Goal: Navigation & Orientation: Find specific page/section

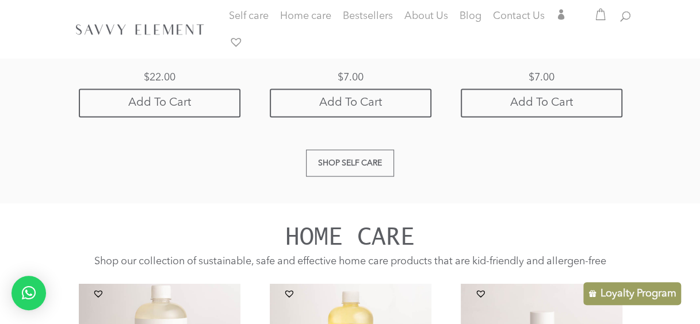
scroll to position [922, 0]
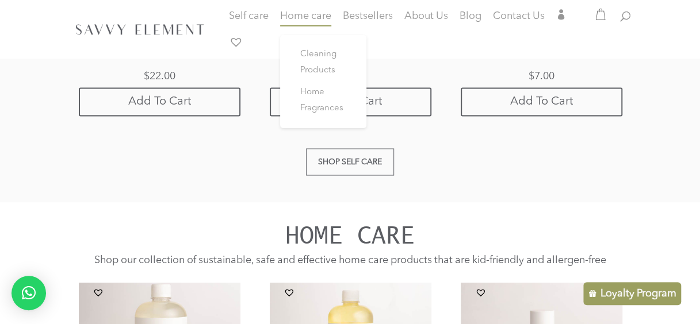
click at [314, 16] on span "Home care" at bounding box center [305, 16] width 51 height 10
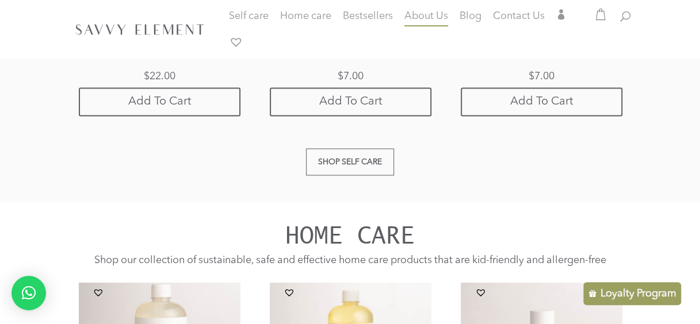
click at [446, 13] on span "About Us" at bounding box center [426, 16] width 44 height 10
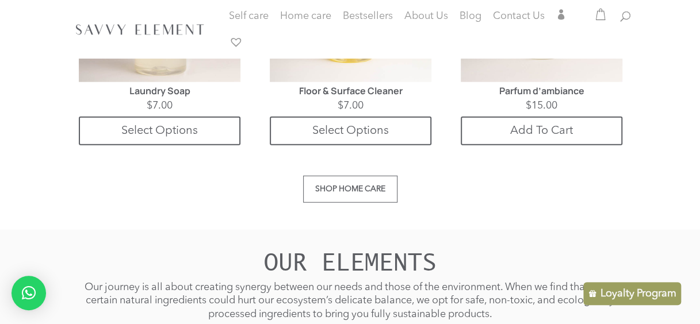
scroll to position [1290, 0]
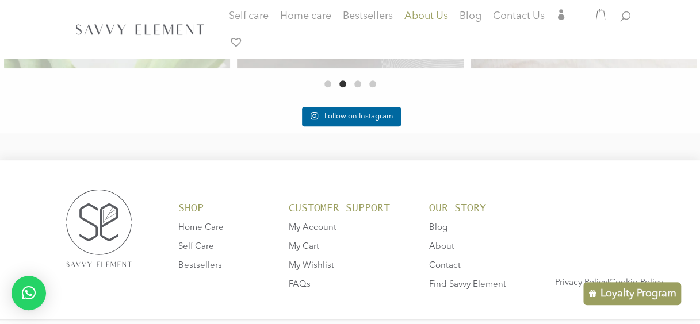
scroll to position [2385, 0]
click at [447, 261] on span "Contact" at bounding box center [445, 265] width 32 height 9
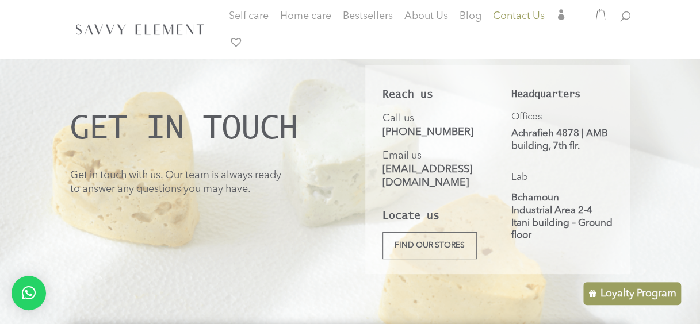
scroll to position [58, 0]
